Goal: Navigation & Orientation: Find specific page/section

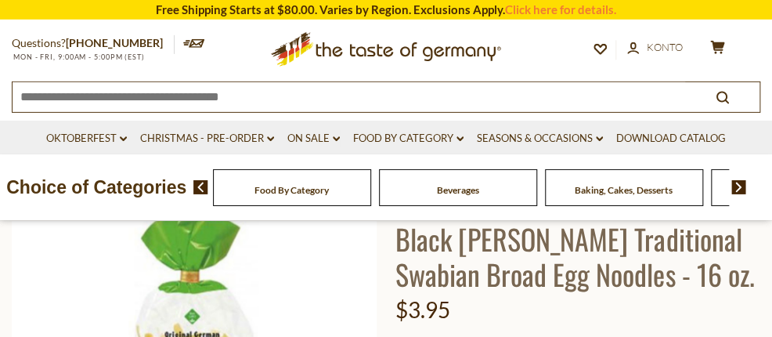
scroll to position [165, 0]
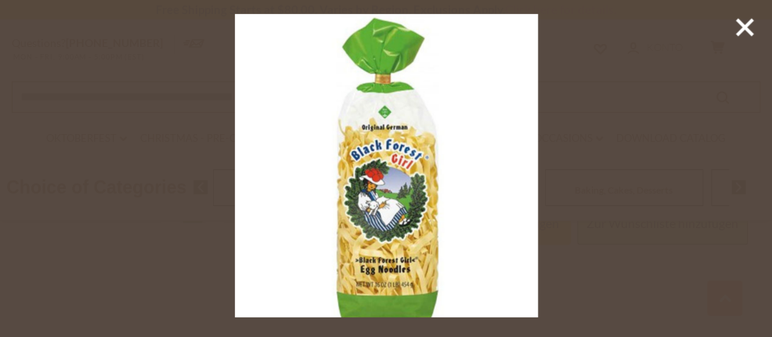
scroll to position [579, 0]
click at [748, 27] on icon at bounding box center [745, 28] width 24 height 24
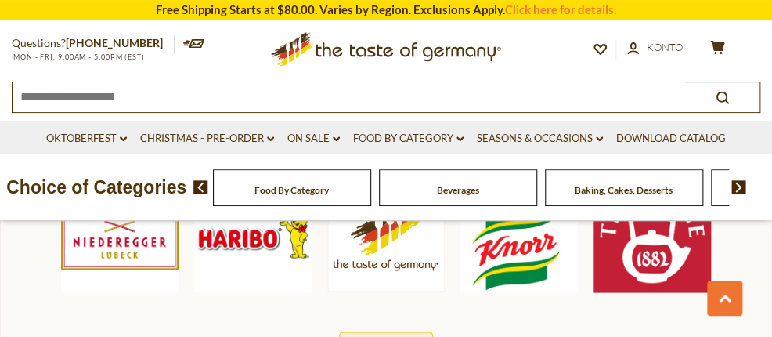
scroll to position [827, 0]
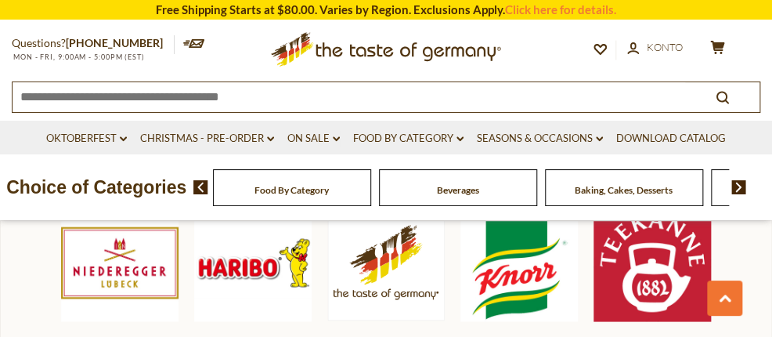
click at [739, 194] on img at bounding box center [739, 187] width 15 height 14
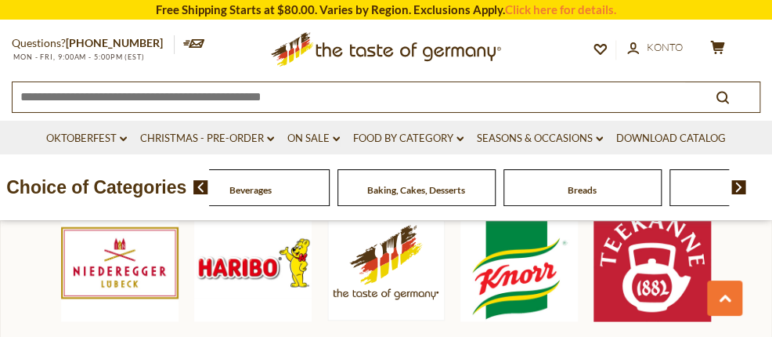
click at [739, 194] on img at bounding box center [739, 187] width 15 height 14
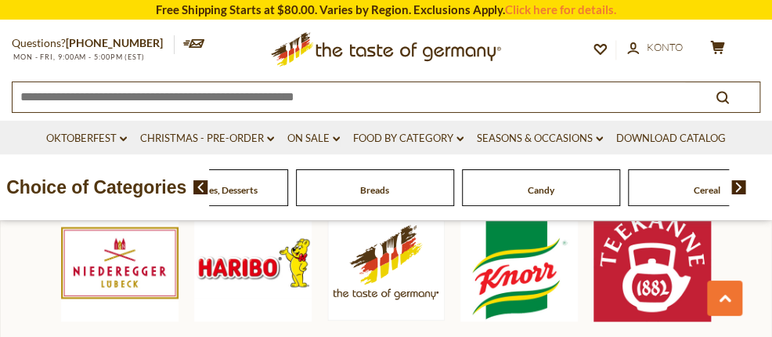
click at [739, 194] on img at bounding box center [739, 187] width 15 height 14
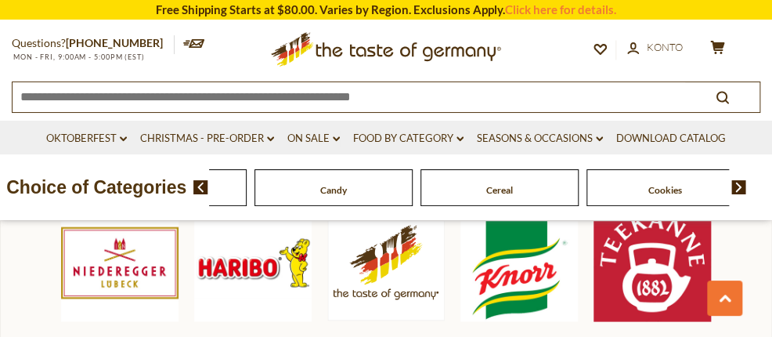
click at [739, 194] on img at bounding box center [739, 187] width 15 height 14
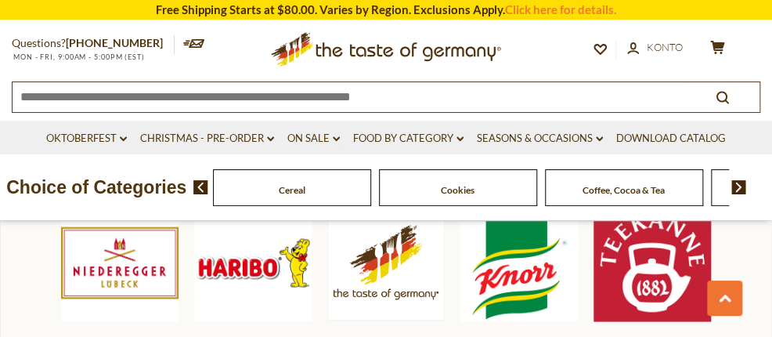
click at [739, 194] on img at bounding box center [739, 187] width 15 height 14
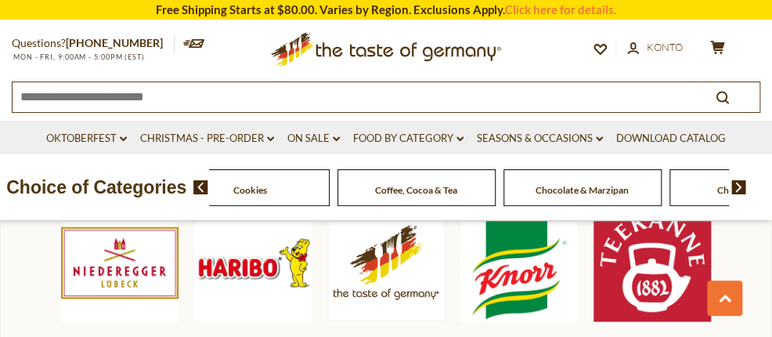
click at [739, 194] on img at bounding box center [739, 187] width 15 height 14
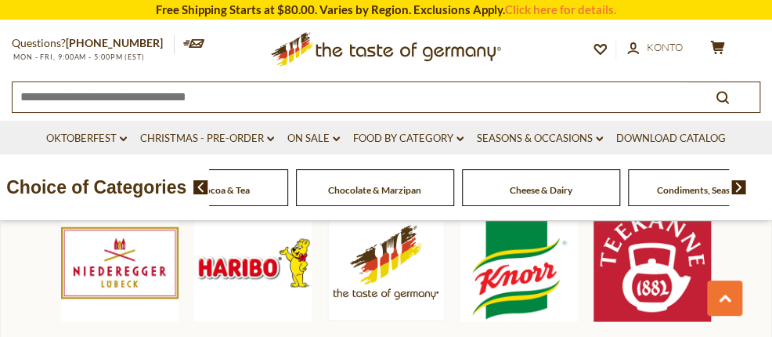
click at [739, 194] on img at bounding box center [739, 187] width 15 height 14
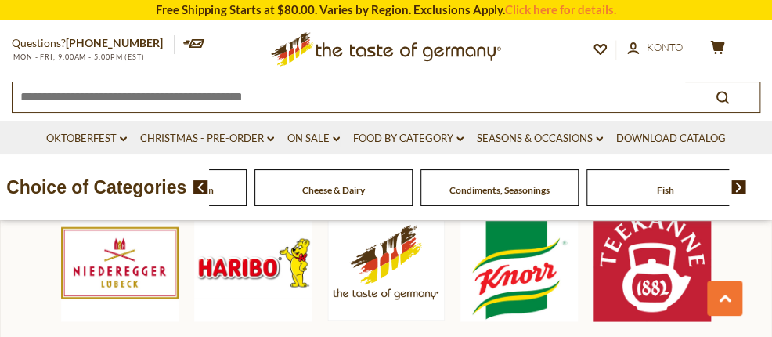
click at [739, 194] on img at bounding box center [739, 187] width 15 height 14
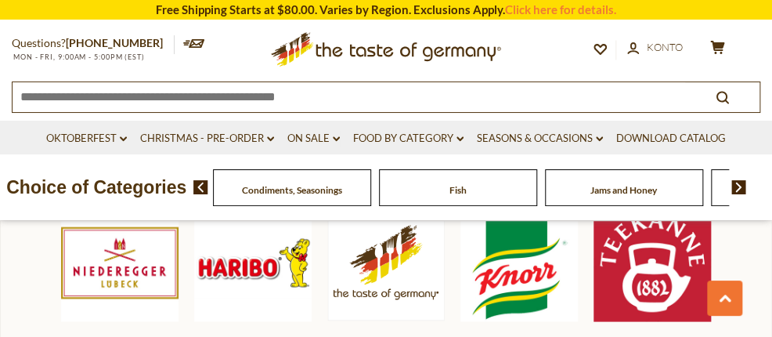
click at [739, 194] on img at bounding box center [739, 187] width 15 height 14
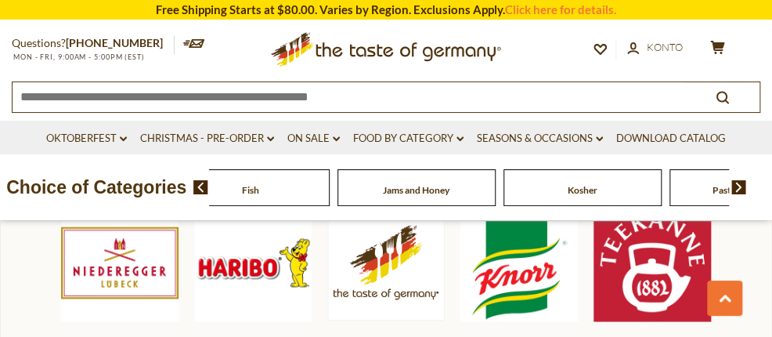
click at [739, 194] on img at bounding box center [739, 187] width 15 height 14
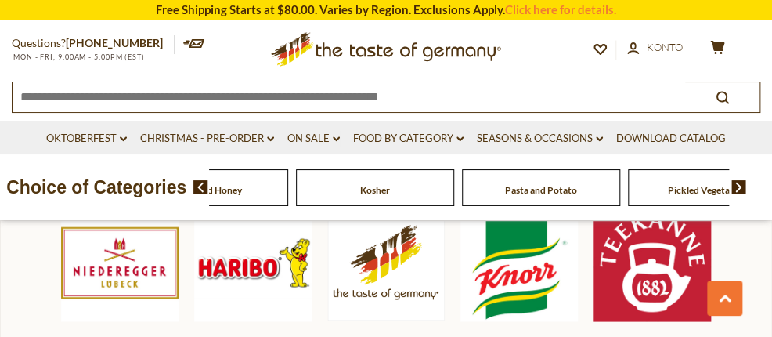
click at [739, 194] on img at bounding box center [739, 187] width 15 height 14
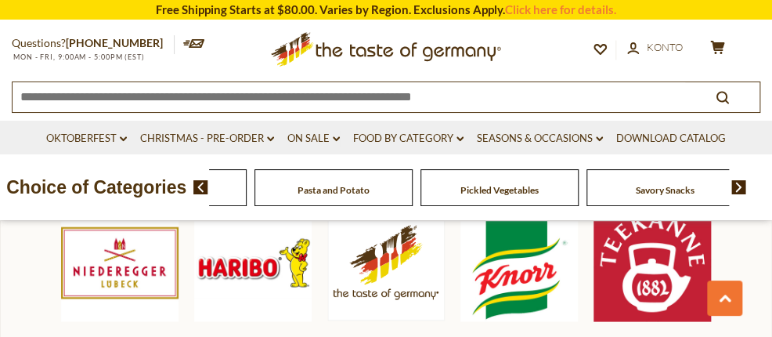
click at [739, 194] on img at bounding box center [739, 187] width 15 height 14
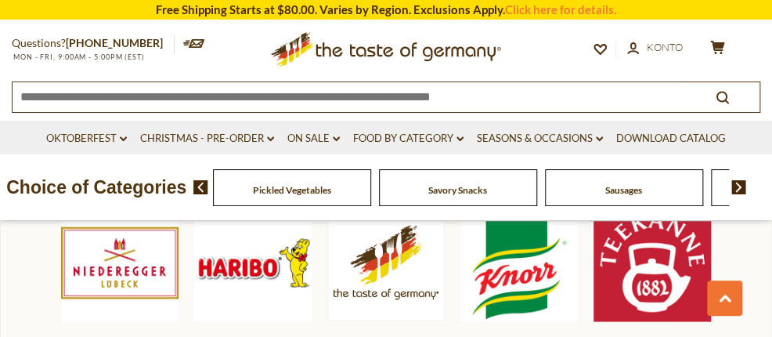
click at [739, 194] on img at bounding box center [739, 187] width 15 height 14
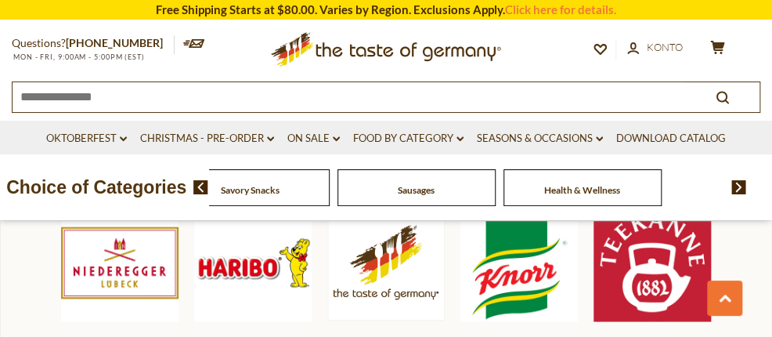
click at [739, 194] on img at bounding box center [739, 187] width 15 height 14
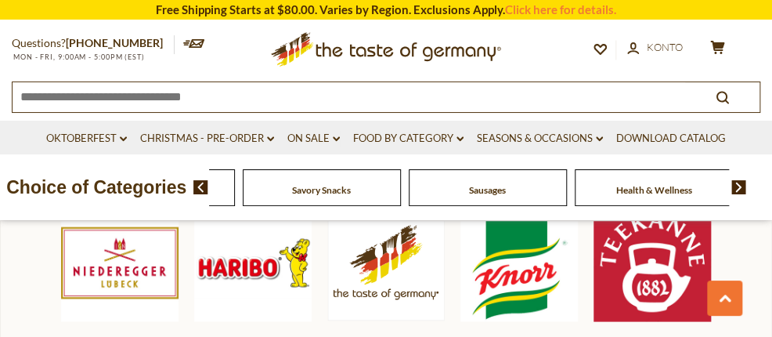
click at [739, 194] on img at bounding box center [739, 187] width 15 height 14
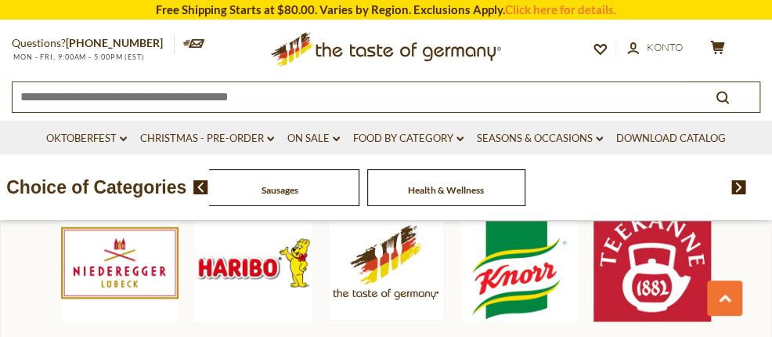
click at [739, 194] on img at bounding box center [739, 187] width 15 height 14
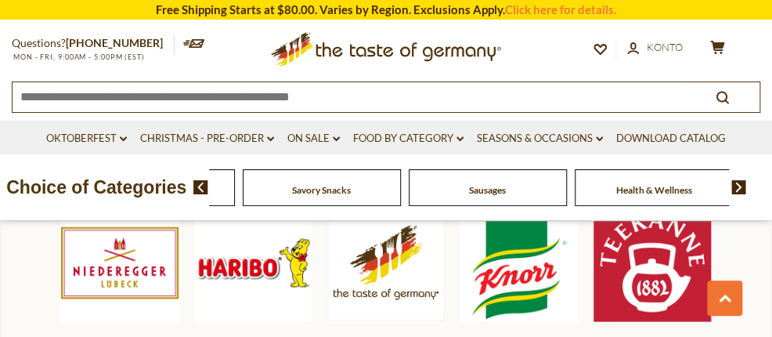
click at [739, 194] on img at bounding box center [739, 187] width 15 height 14
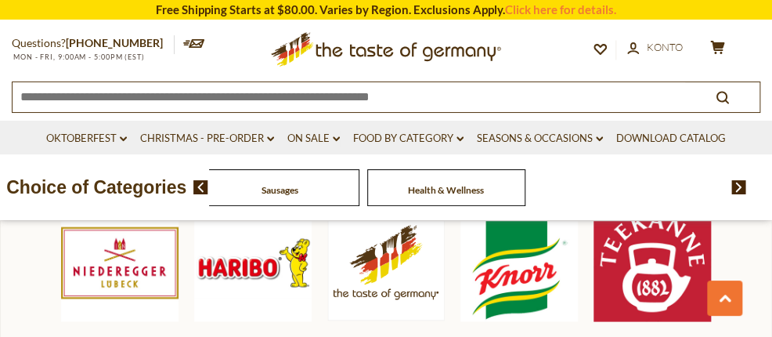
click at [201, 194] on img at bounding box center [201, 187] width 15 height 14
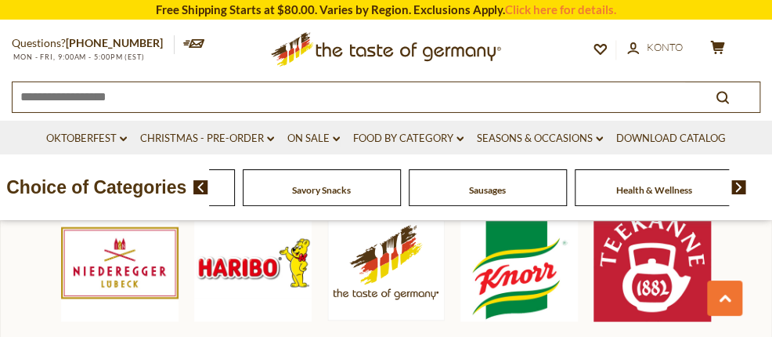
click at [205, 194] on span at bounding box center [195, 187] width 27 height 14
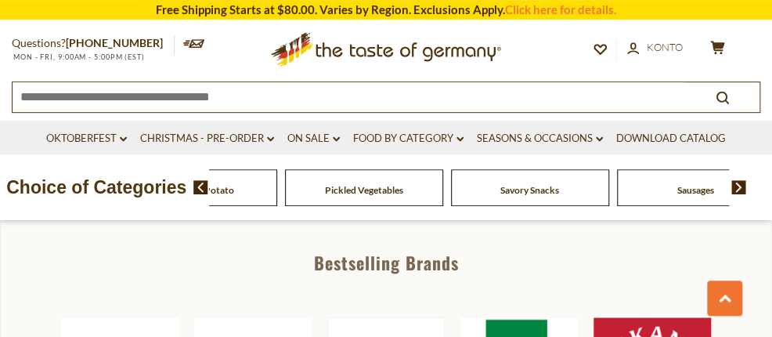
scroll to position [744, 0]
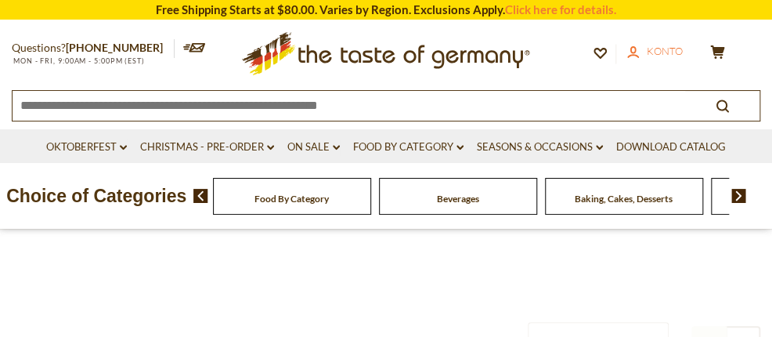
click at [663, 51] on span "Konto" at bounding box center [665, 51] width 36 height 13
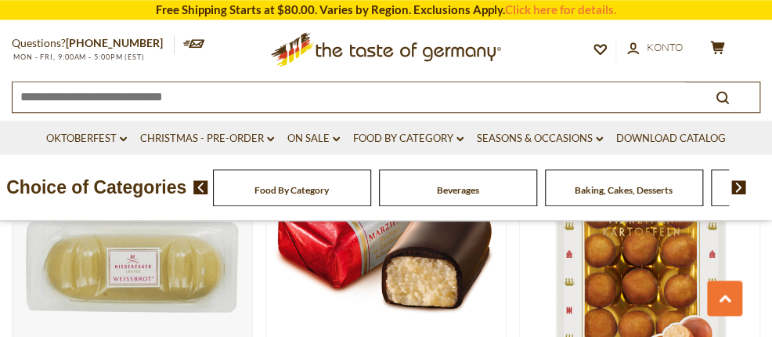
scroll to position [661, 0]
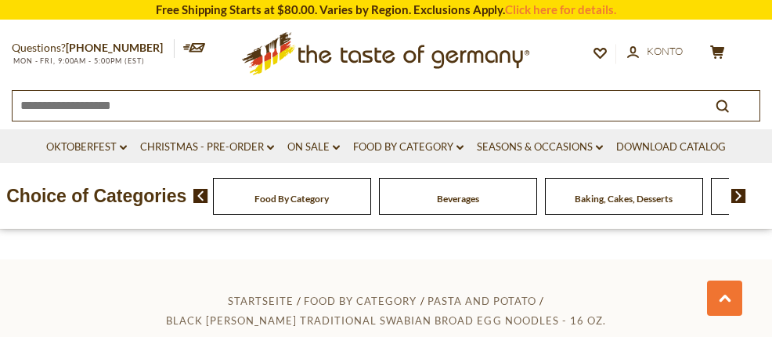
scroll to position [649, 0]
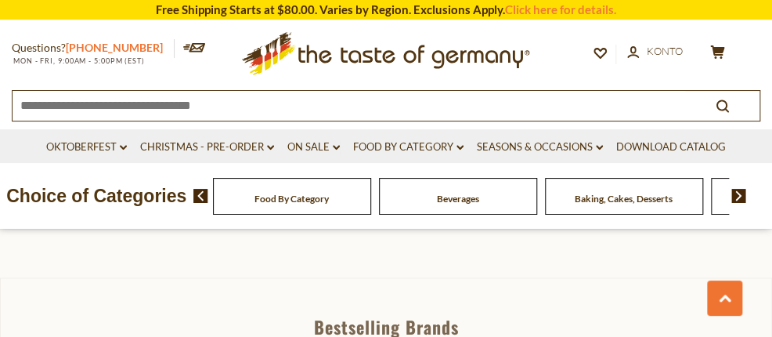
click at [80, 51] on link "[PHONE_NUMBER]" at bounding box center [114, 47] width 97 height 13
